Goal: Task Accomplishment & Management: Use online tool/utility

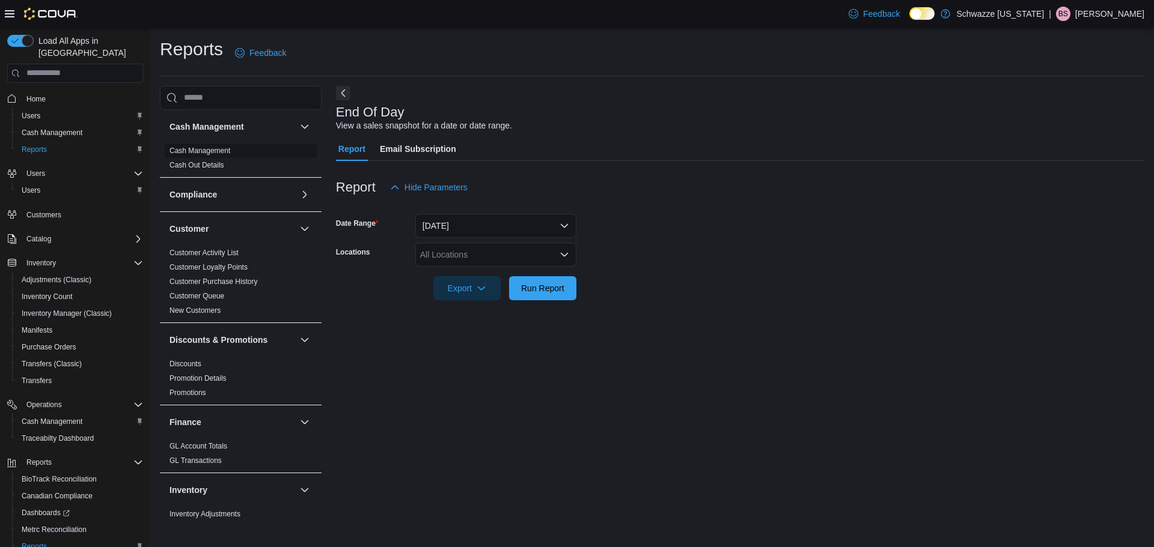
click at [205, 147] on link "Cash Management" at bounding box center [199, 151] width 61 height 8
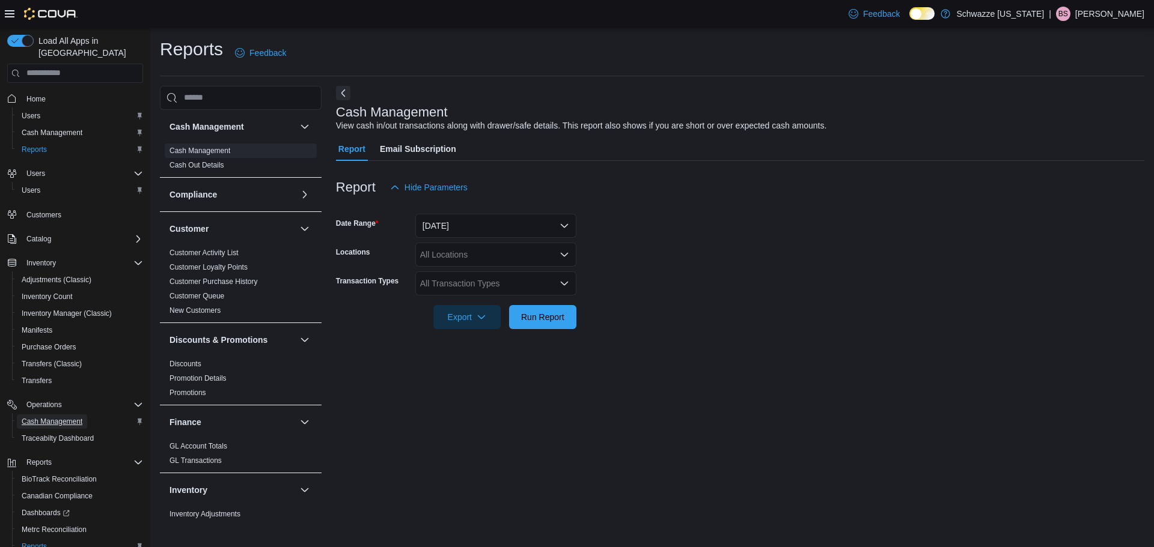
click at [49, 417] on span "Cash Management" at bounding box center [52, 422] width 61 height 10
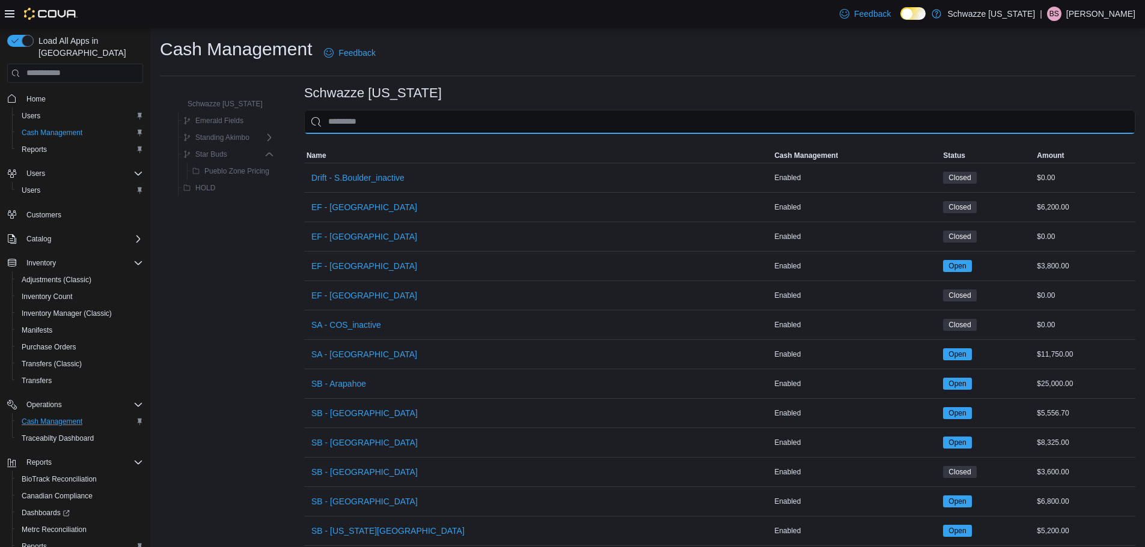
click at [383, 120] on input "This is a search bar. As you type, the results lower in the page will automatic…" at bounding box center [719, 122] width 831 height 24
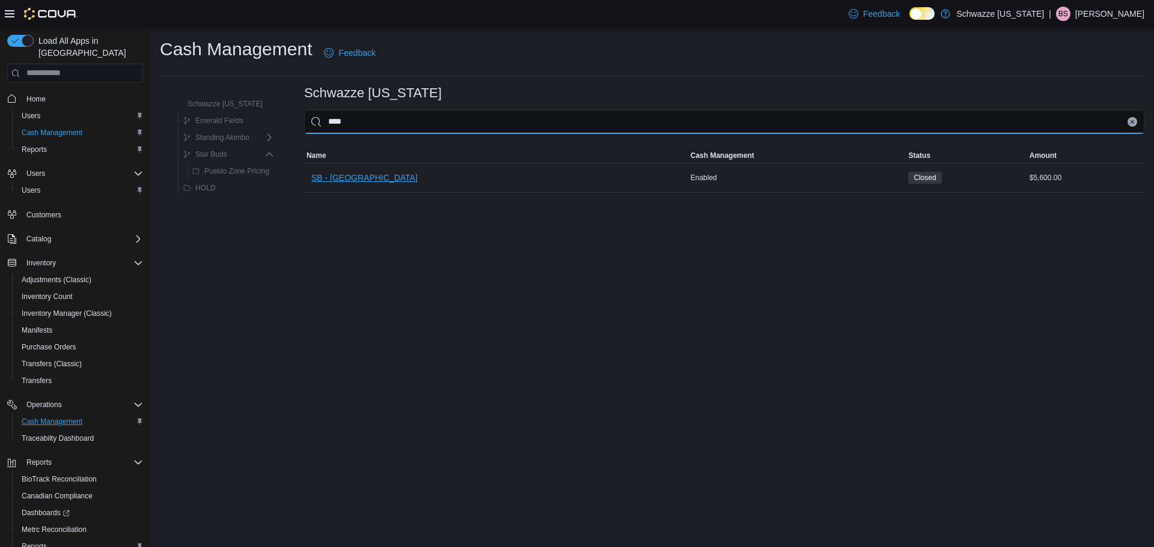
type input "****"
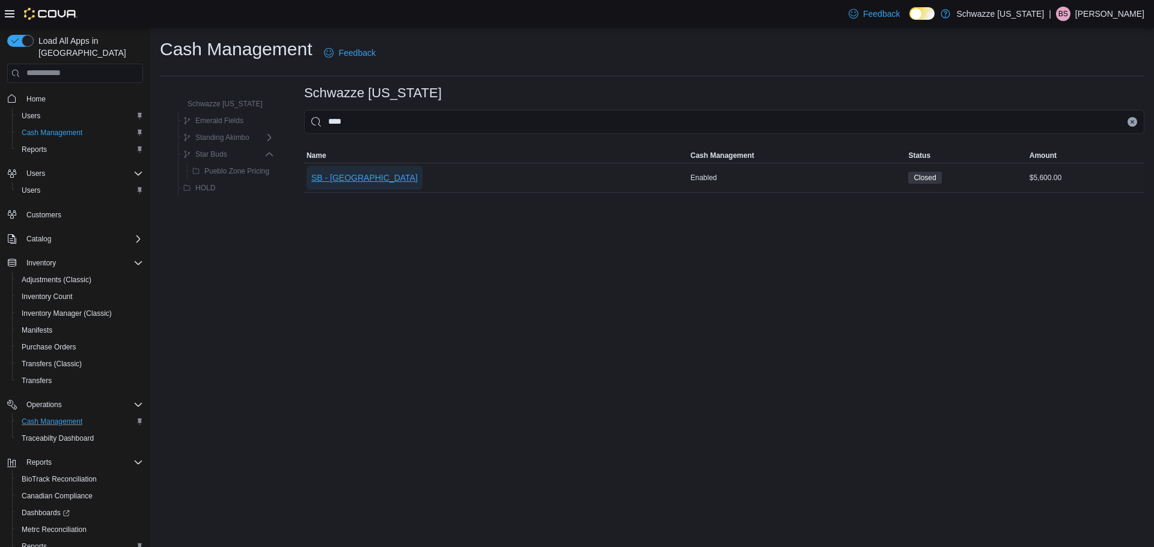
click at [338, 180] on span "SB - [GEOGRAPHIC_DATA]" at bounding box center [364, 178] width 106 height 12
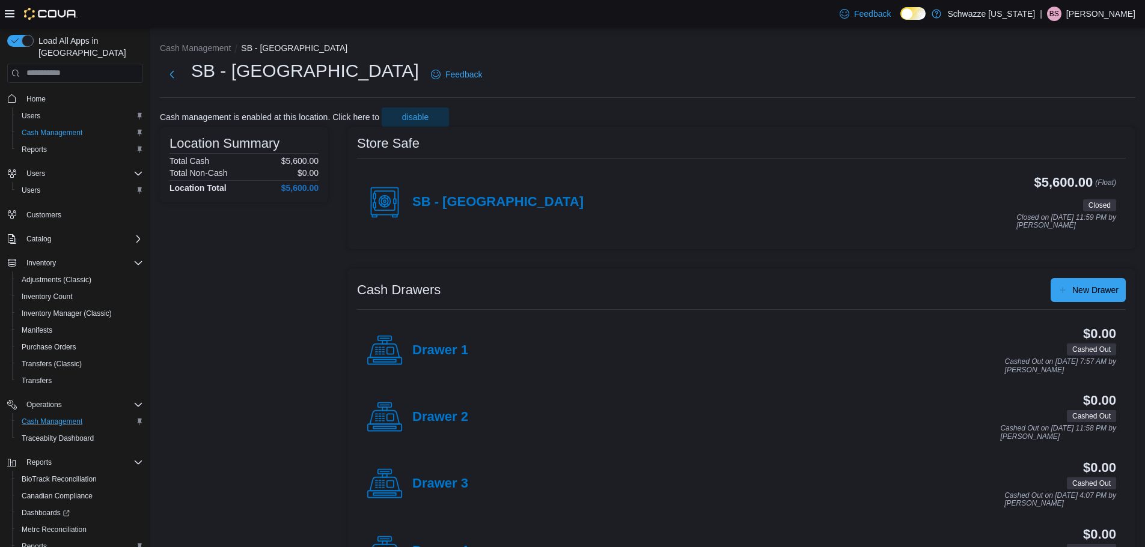
click at [479, 212] on div "SB - [GEOGRAPHIC_DATA]" at bounding box center [475, 203] width 217 height 36
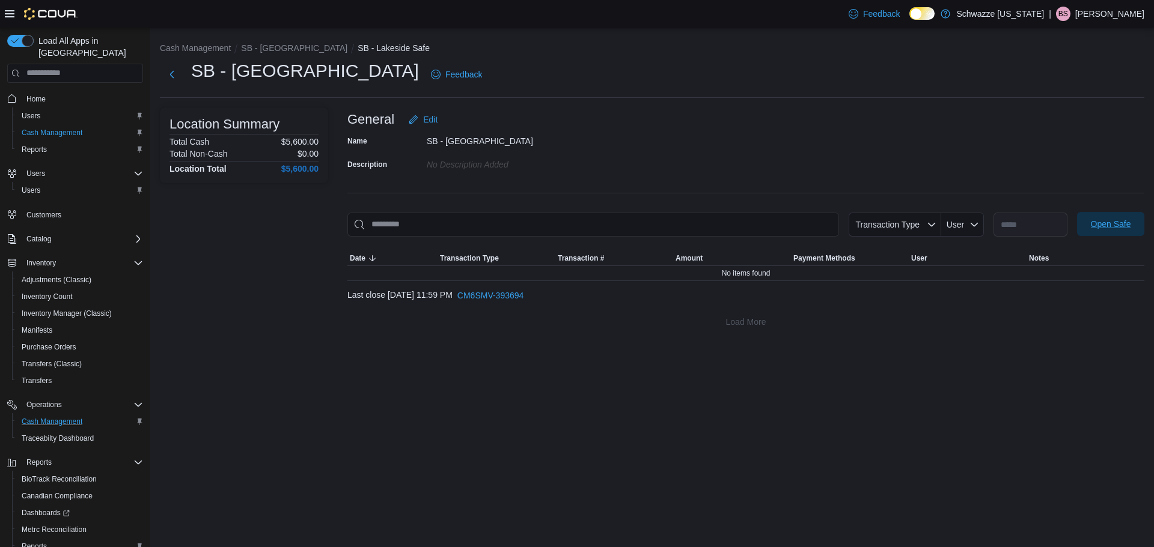
click at [1127, 216] on span "Open Safe" at bounding box center [1110, 224] width 53 height 24
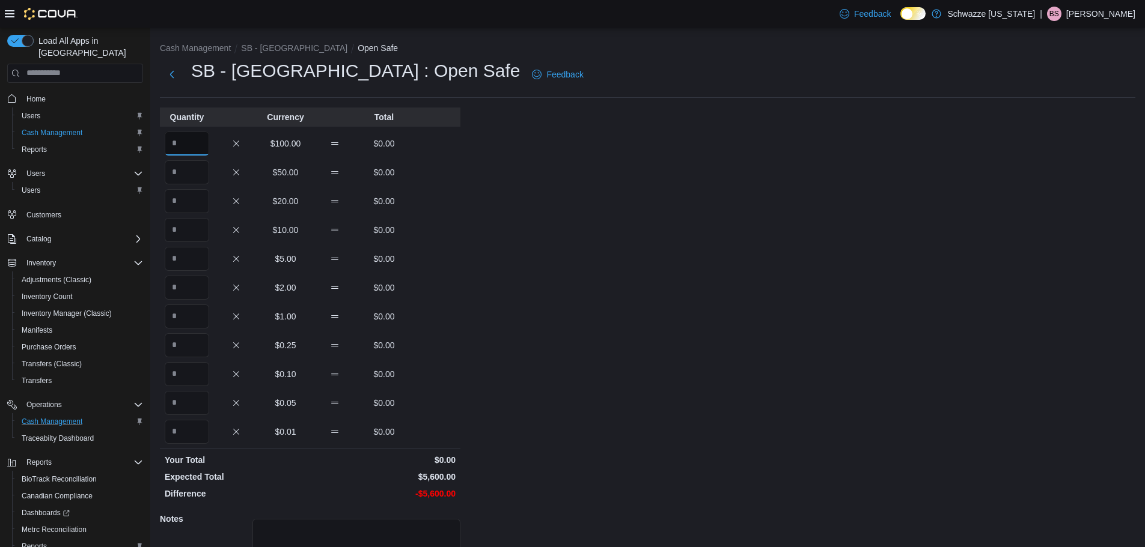
click at [179, 141] on input "Quantity" at bounding box center [187, 144] width 44 height 24
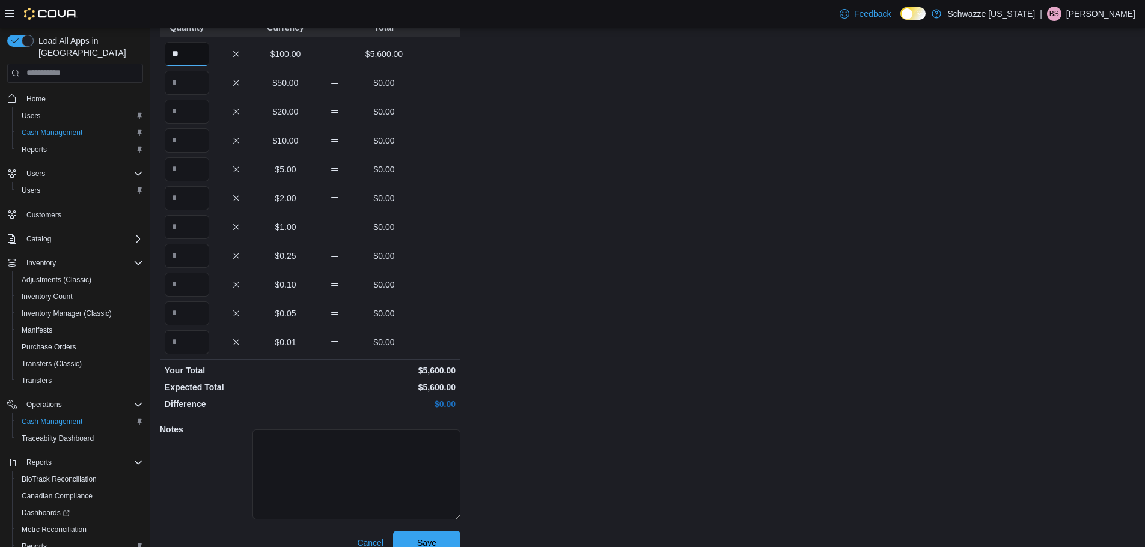
scroll to position [107, 0]
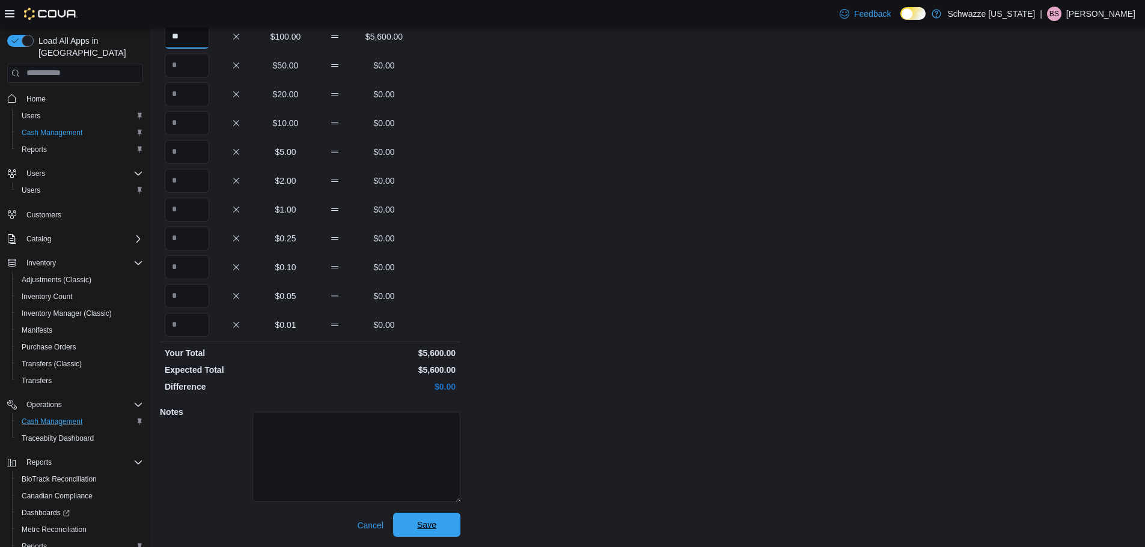
type input "**"
click at [436, 523] on span "Save" at bounding box center [426, 525] width 53 height 24
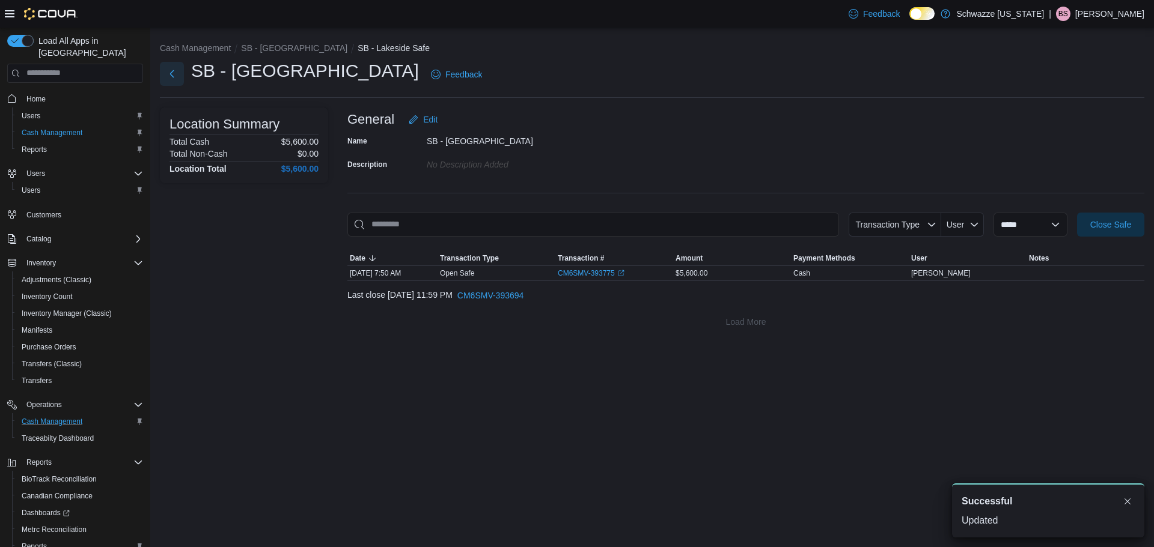
click at [169, 74] on button "Next" at bounding box center [172, 74] width 24 height 24
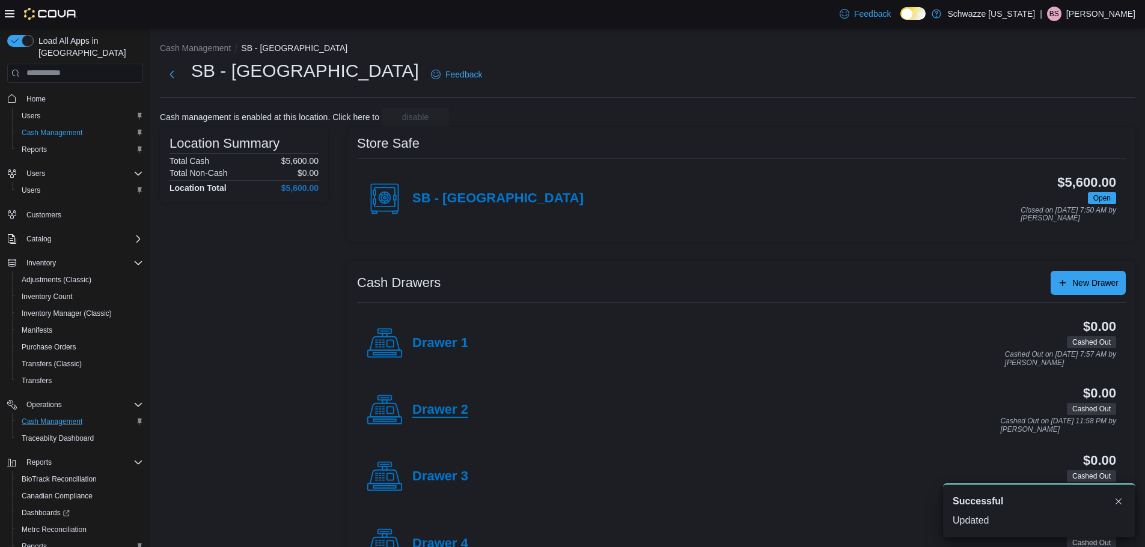
click at [424, 416] on h4 "Drawer 2" at bounding box center [440, 411] width 56 height 16
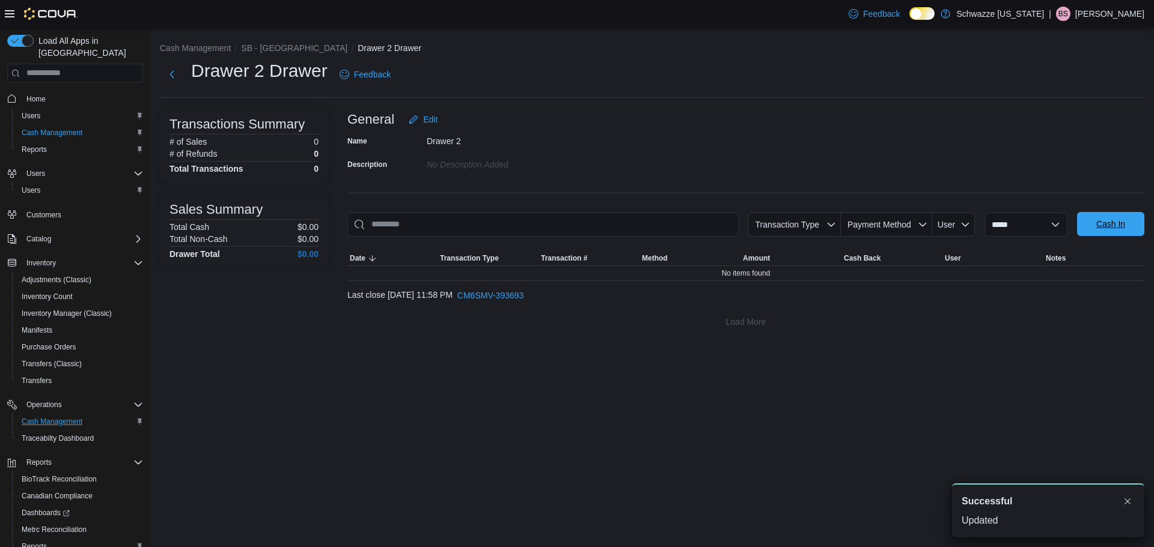
click at [1108, 225] on span "Cash In" at bounding box center [1110, 224] width 29 height 12
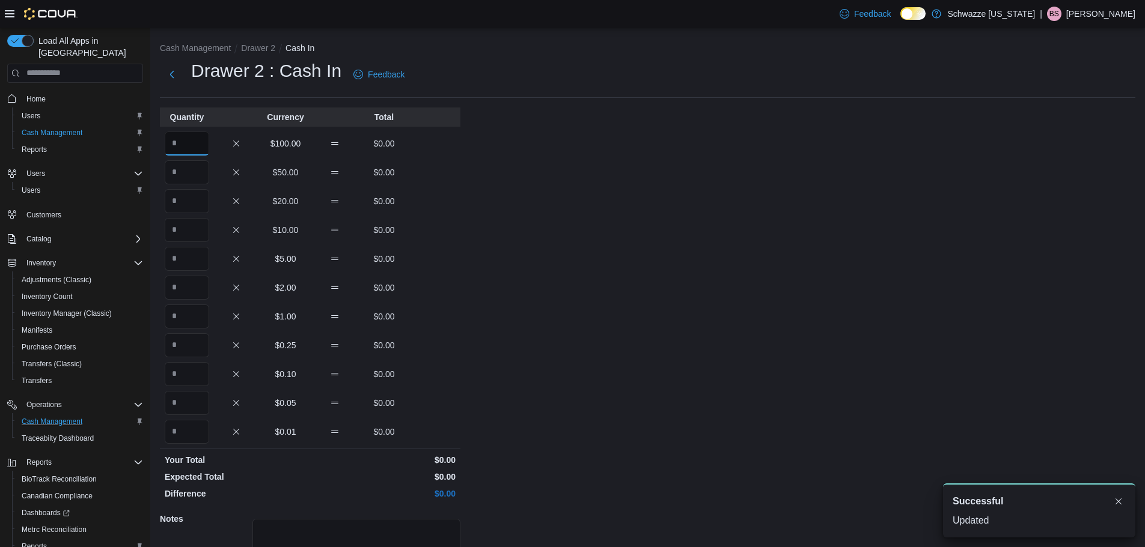
click at [189, 147] on input "Quantity" at bounding box center [187, 144] width 44 height 24
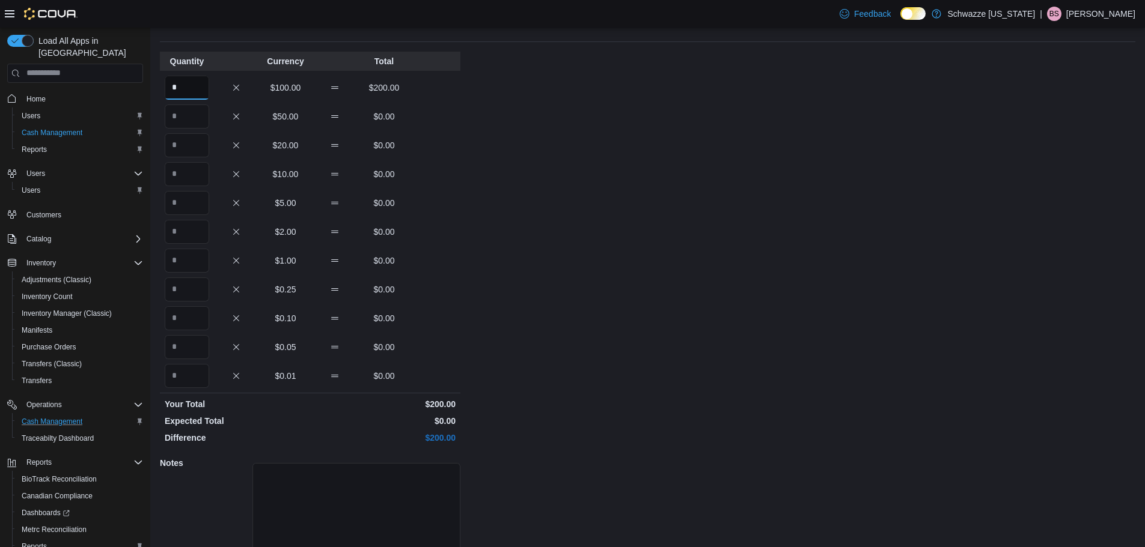
scroll to position [107, 0]
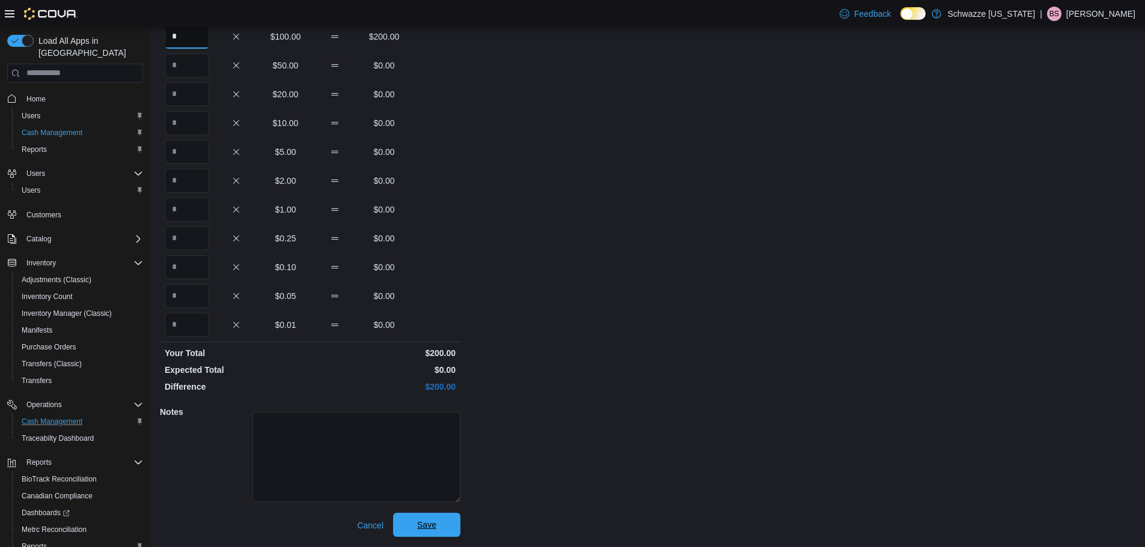
type input "*"
click at [409, 516] on span "Save" at bounding box center [426, 525] width 53 height 24
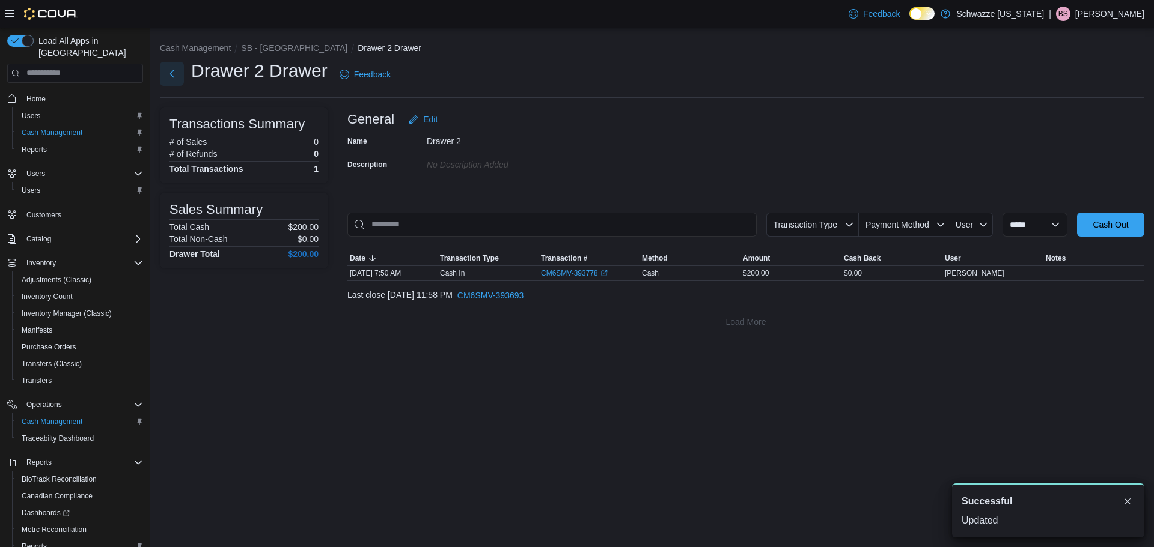
click at [175, 70] on button "Next" at bounding box center [172, 74] width 24 height 24
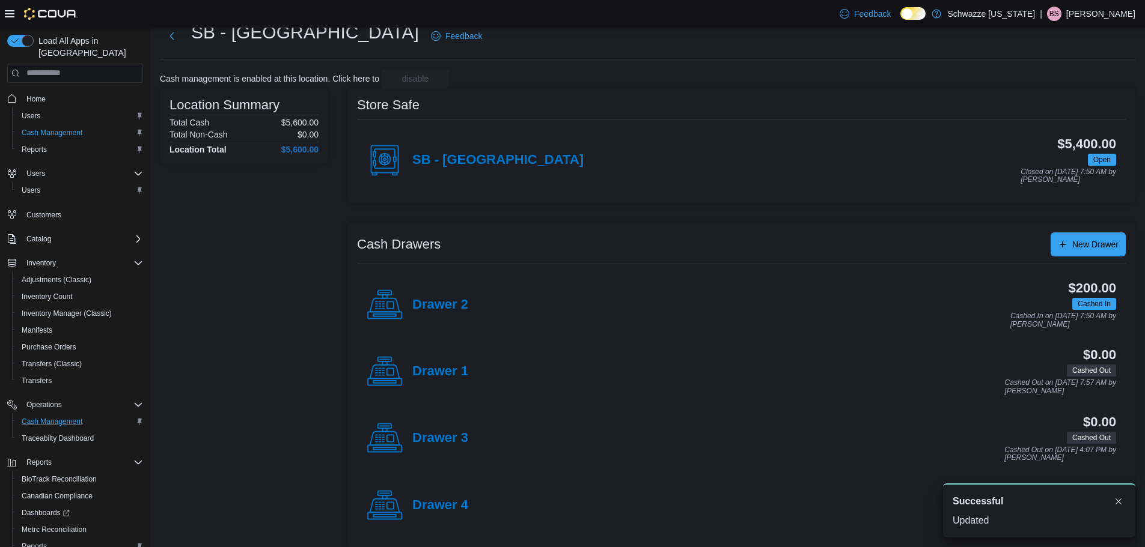
scroll to position [50, 0]
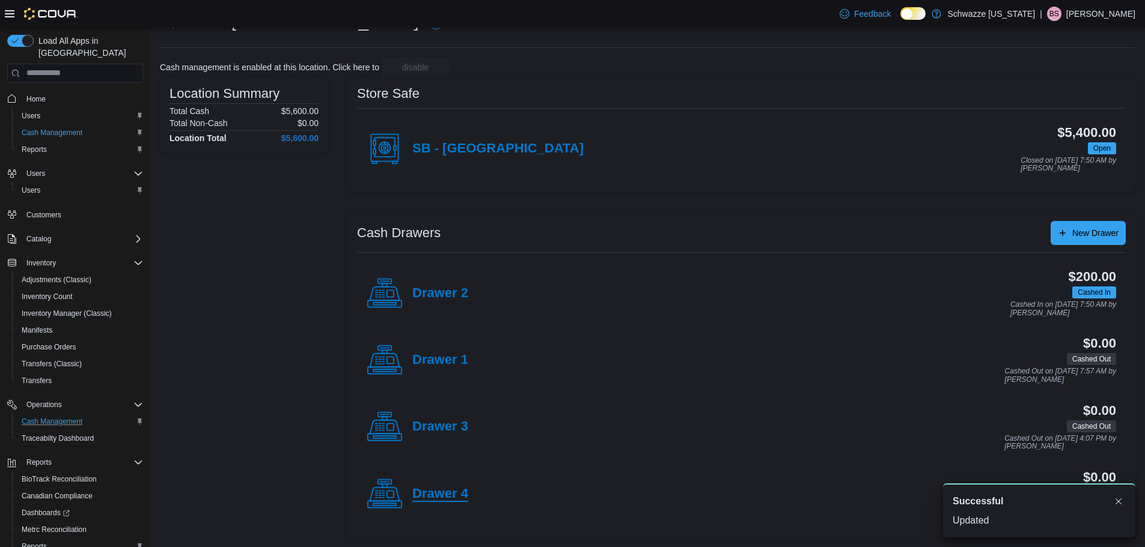
click at [452, 495] on h4 "Drawer 4" at bounding box center [440, 495] width 56 height 16
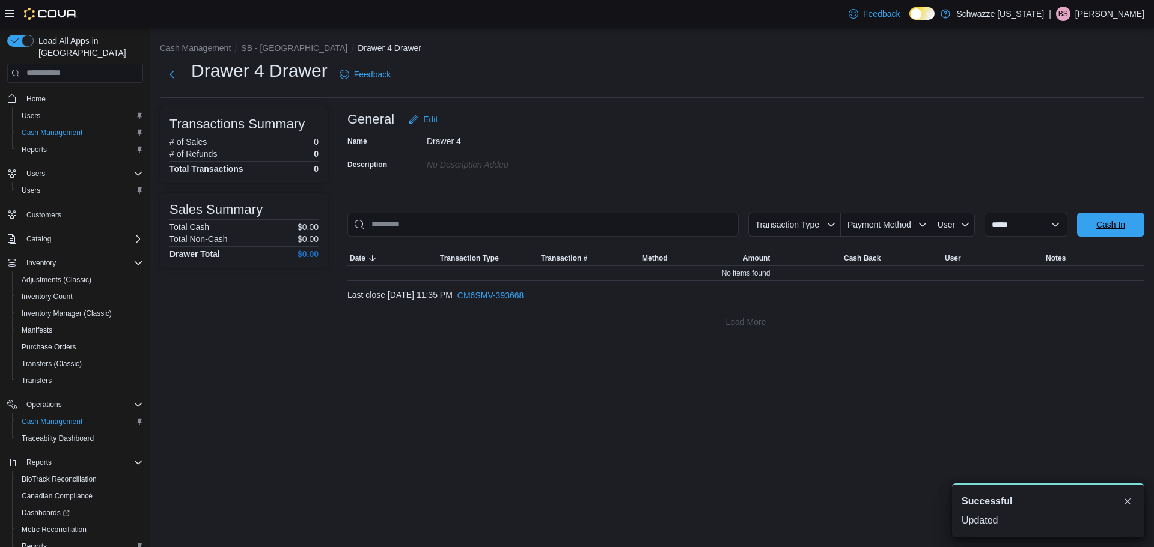
drag, startPoint x: 1112, startPoint y: 224, endPoint x: 472, endPoint y: 231, distance: 640.7
click at [1112, 224] on span "Cash In" at bounding box center [1110, 225] width 29 height 12
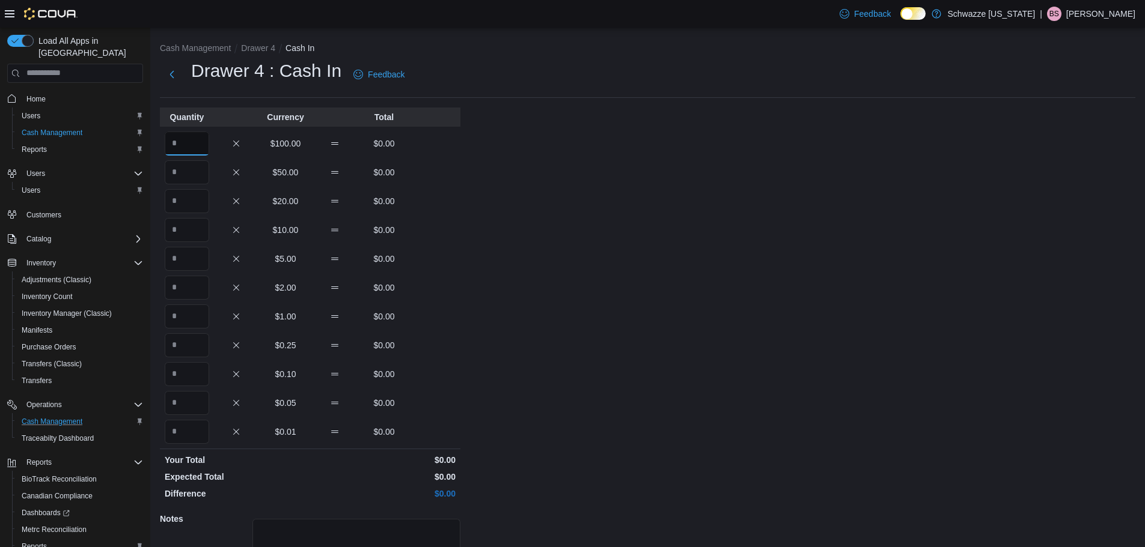
click at [189, 151] on input "Quantity" at bounding box center [187, 144] width 44 height 24
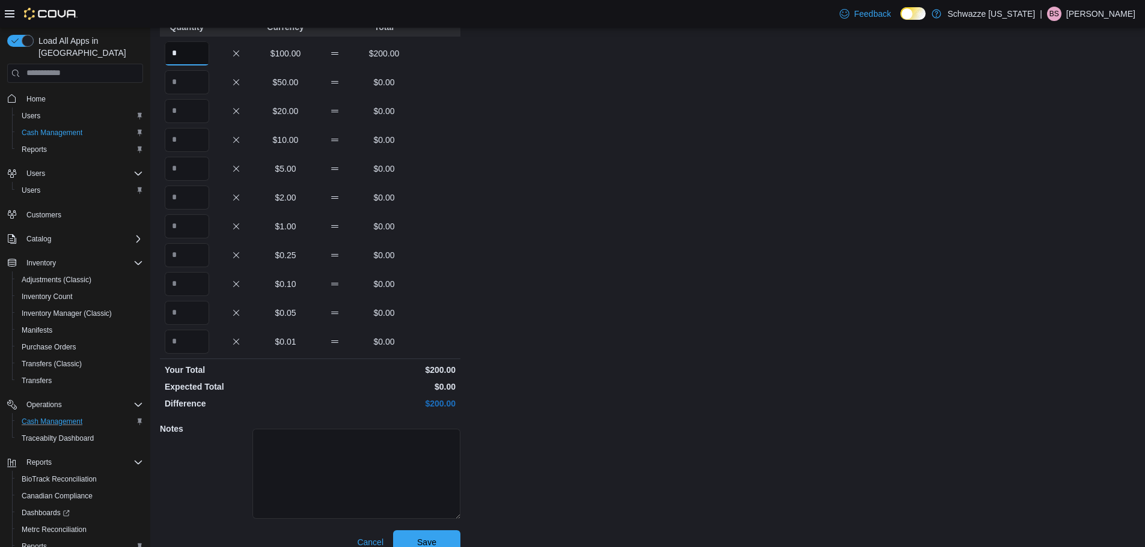
scroll to position [107, 0]
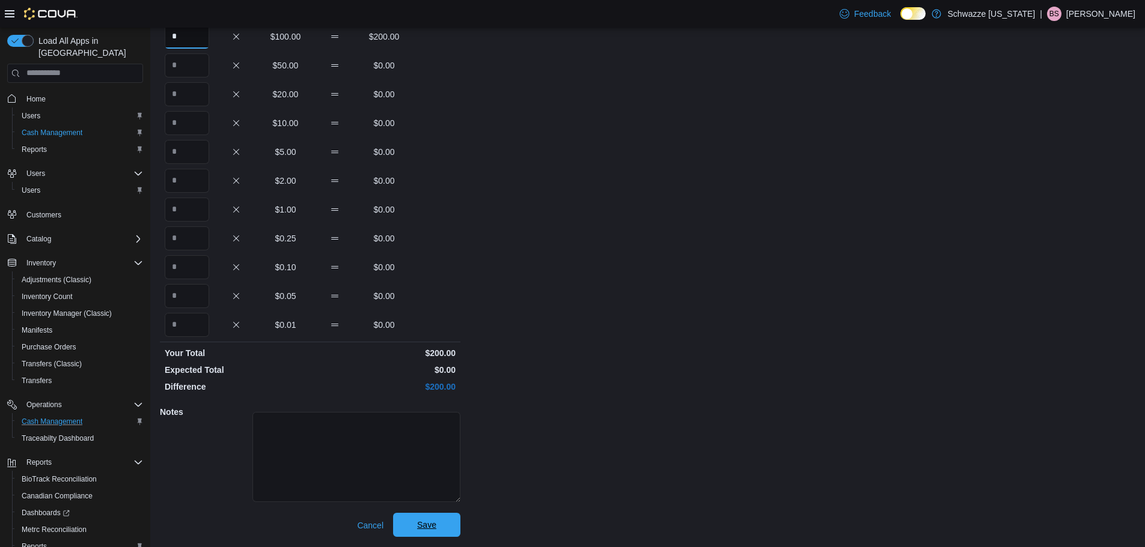
type input "*"
click at [418, 523] on span "Save" at bounding box center [426, 525] width 19 height 12
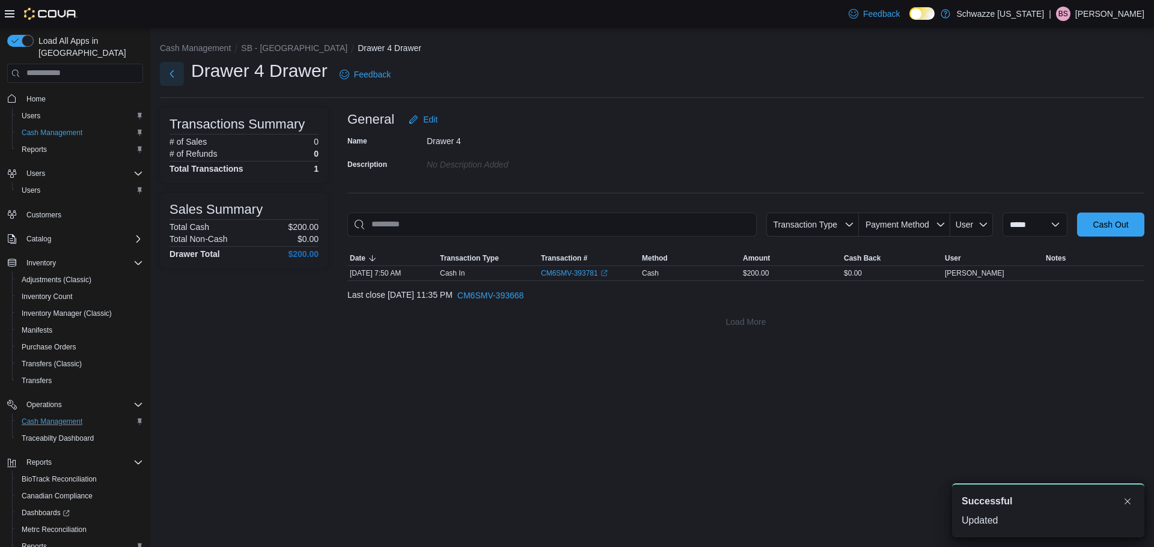
click at [171, 77] on button "Next" at bounding box center [172, 74] width 24 height 24
